Goal: Book appointment/travel/reservation

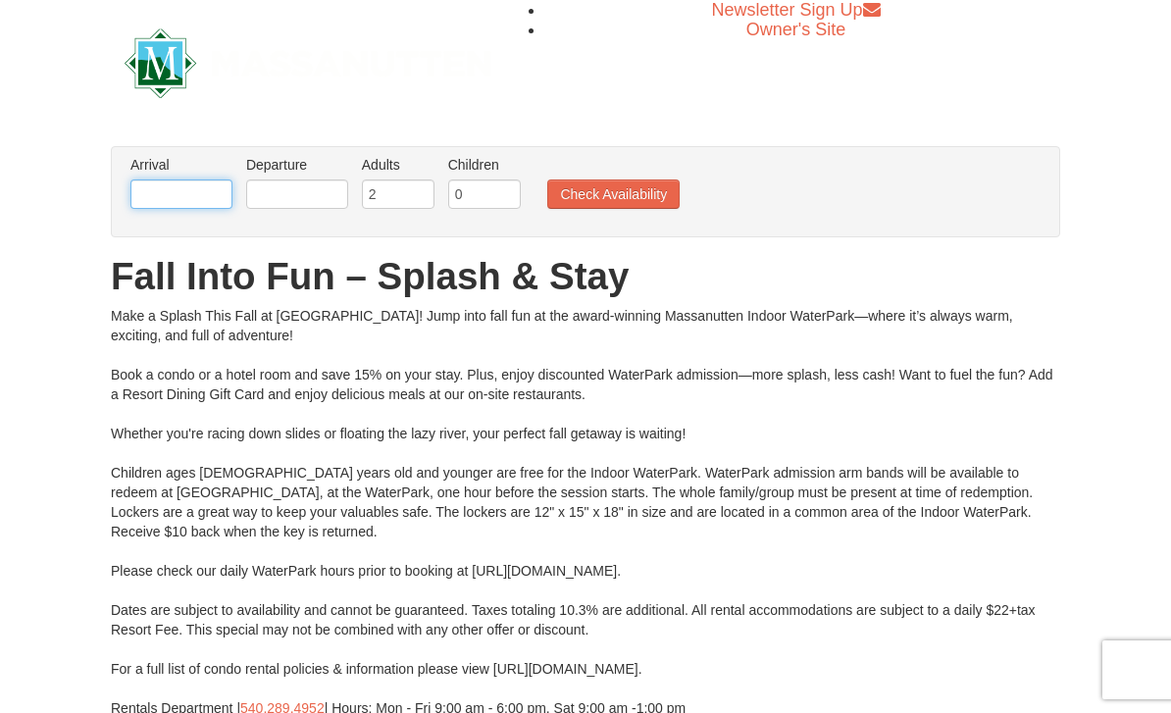
click at [200, 188] on input "text" at bounding box center [181, 193] width 102 height 29
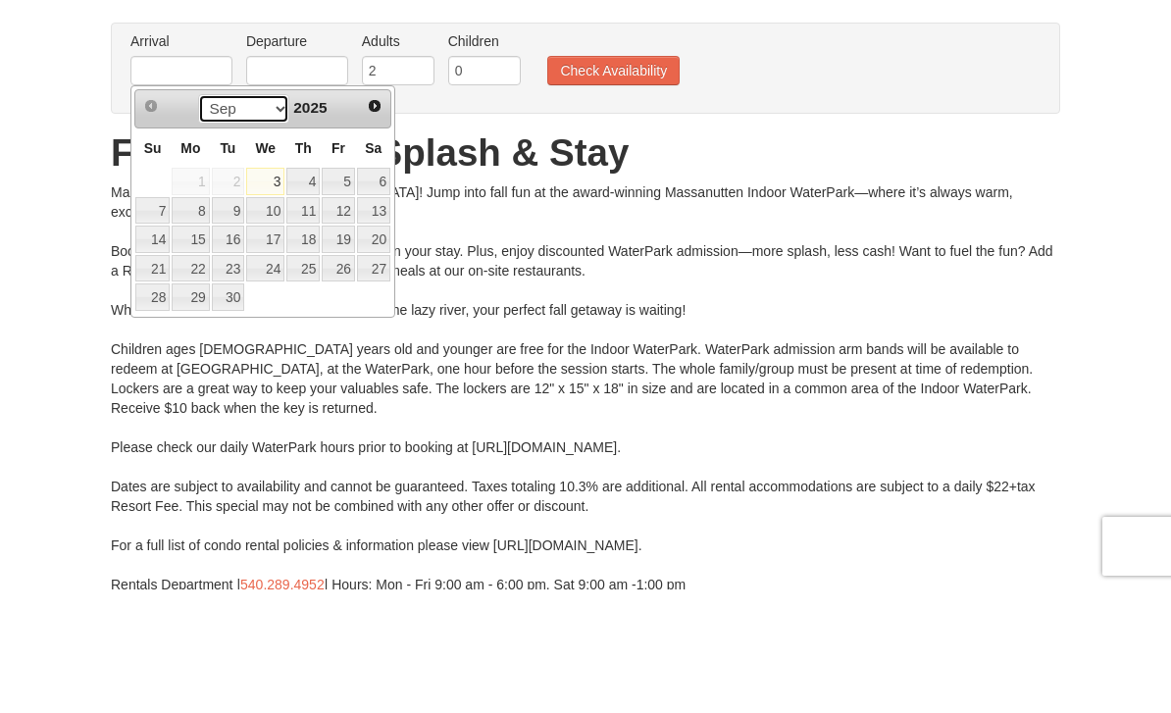
click at [261, 218] on select "Sep Oct Nov Dec" at bounding box center [243, 232] width 91 height 29
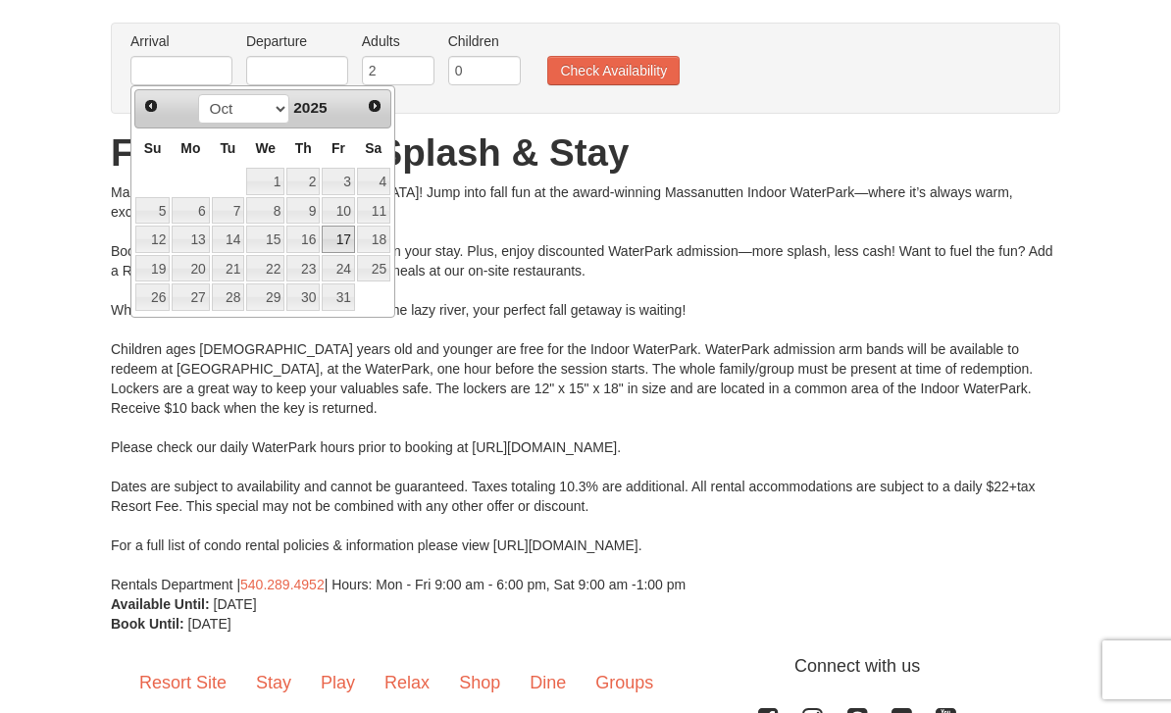
click at [341, 245] on link "17" at bounding box center [338, 239] width 33 height 27
type input "[DATE]"
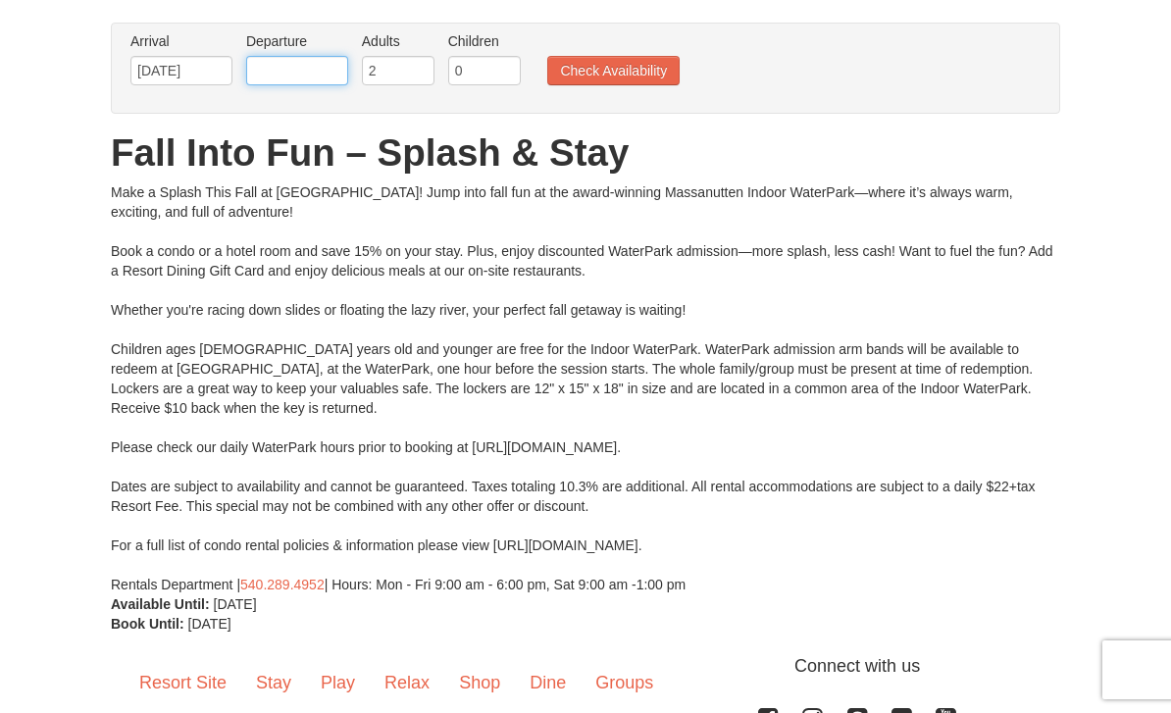
click at [279, 79] on input "text" at bounding box center [297, 70] width 102 height 29
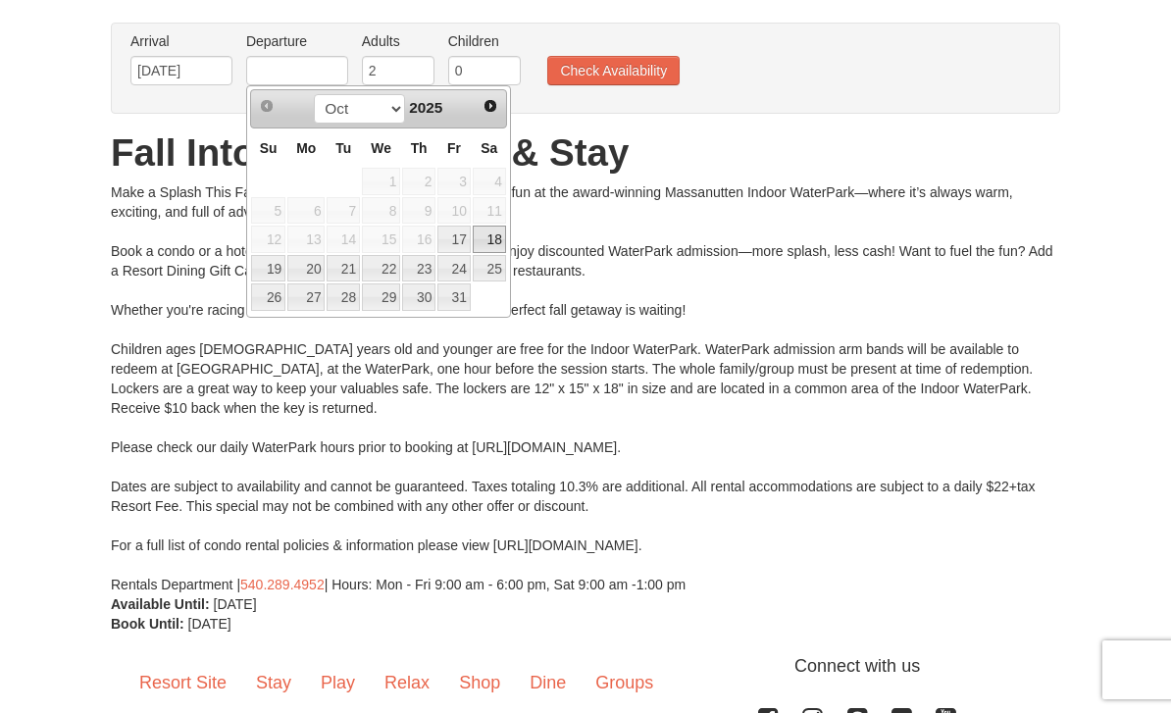
click at [489, 238] on link "18" at bounding box center [489, 239] width 33 height 27
type input "[DATE]"
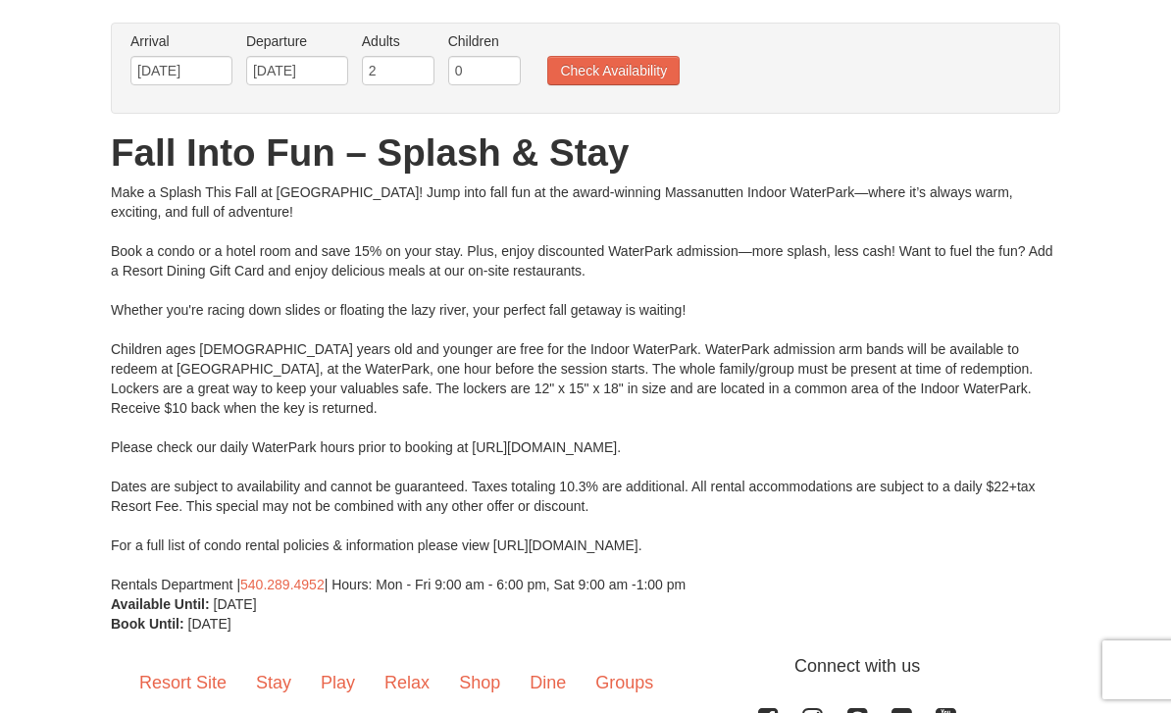
click at [646, 75] on button "Check Availability" at bounding box center [613, 70] width 132 height 29
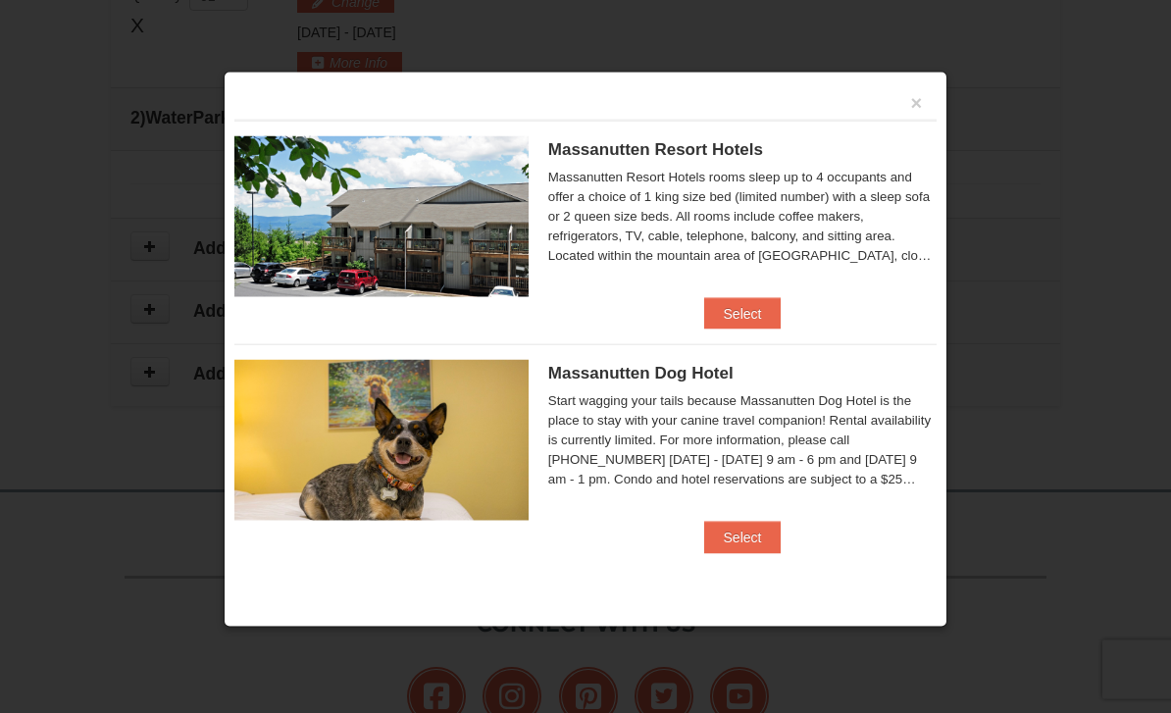
scroll to position [858, 0]
click at [764, 317] on button "Select" at bounding box center [742, 313] width 77 height 31
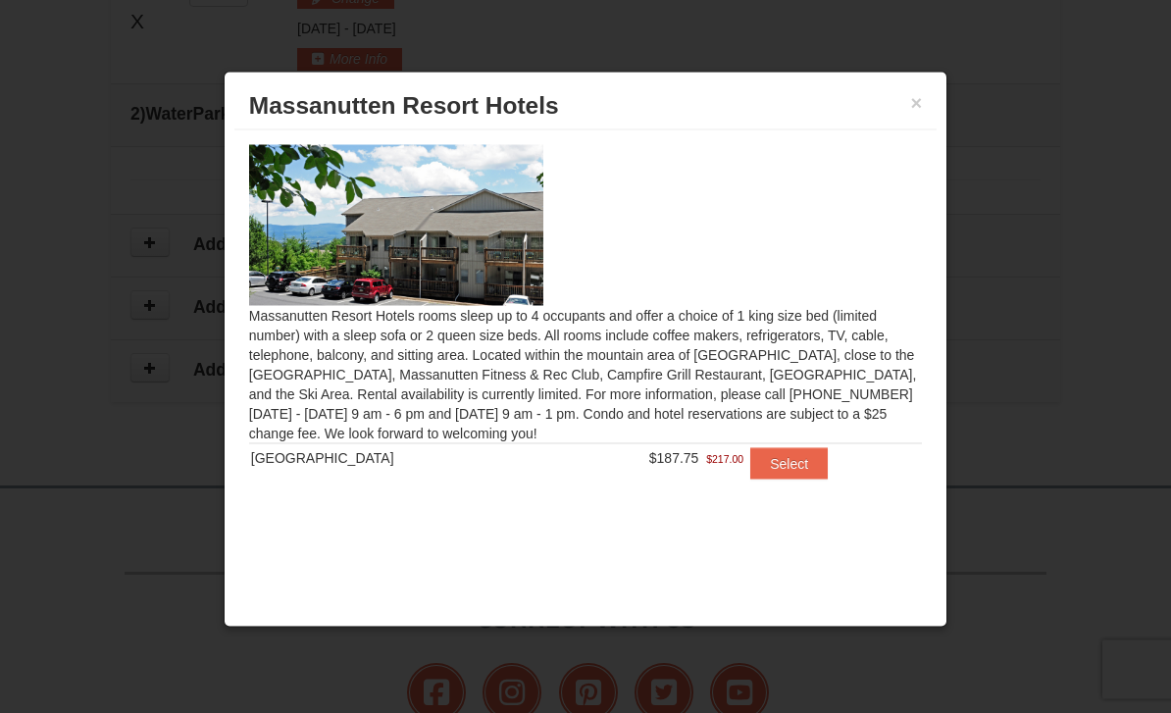
scroll to position [864, 0]
click at [793, 468] on button "Select" at bounding box center [788, 463] width 77 height 31
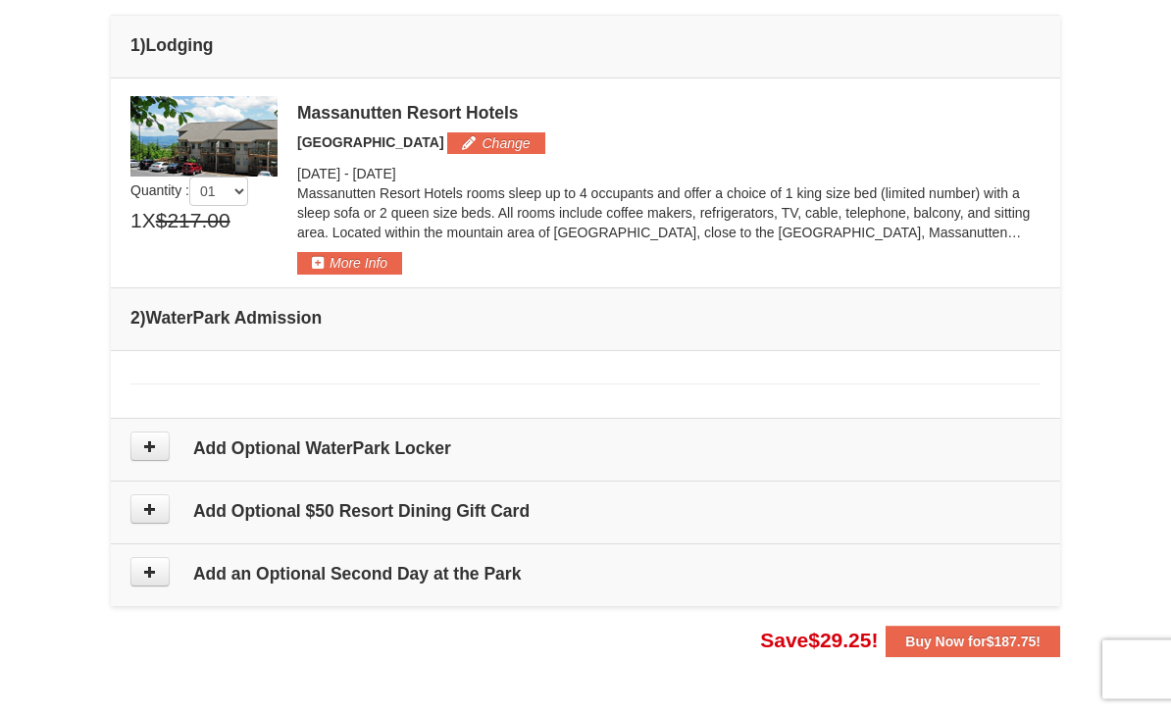
scroll to position [739, 0]
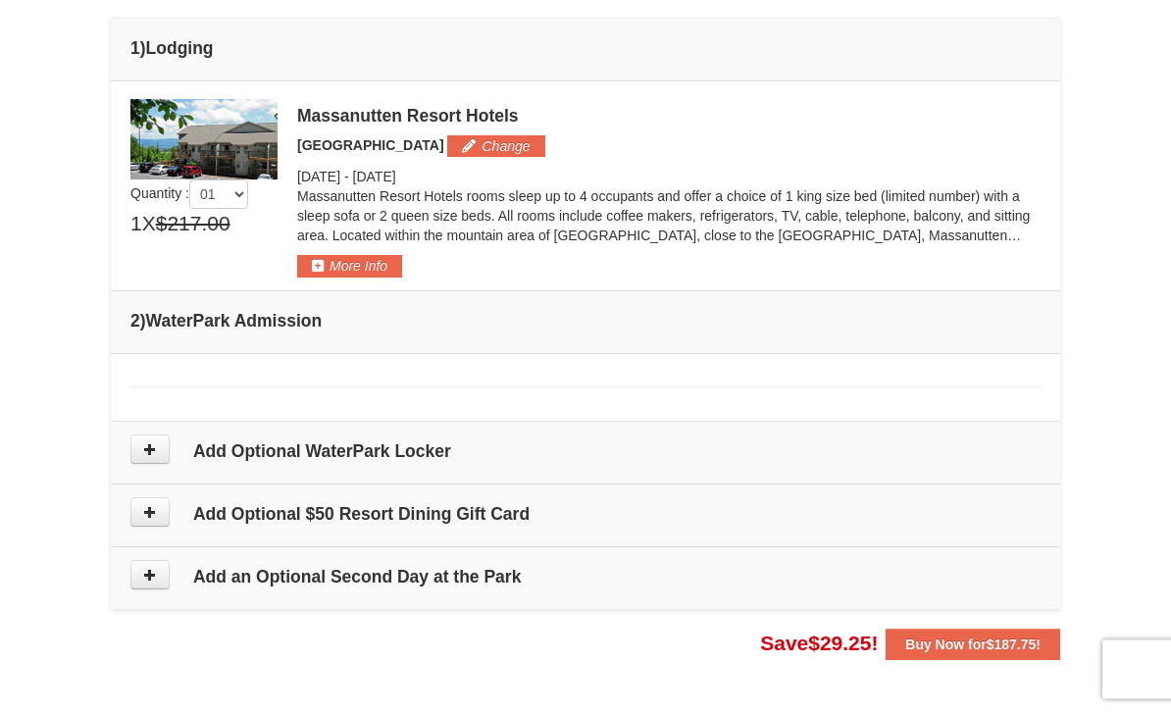
click at [324, 256] on button "More Info" at bounding box center [349, 267] width 105 height 22
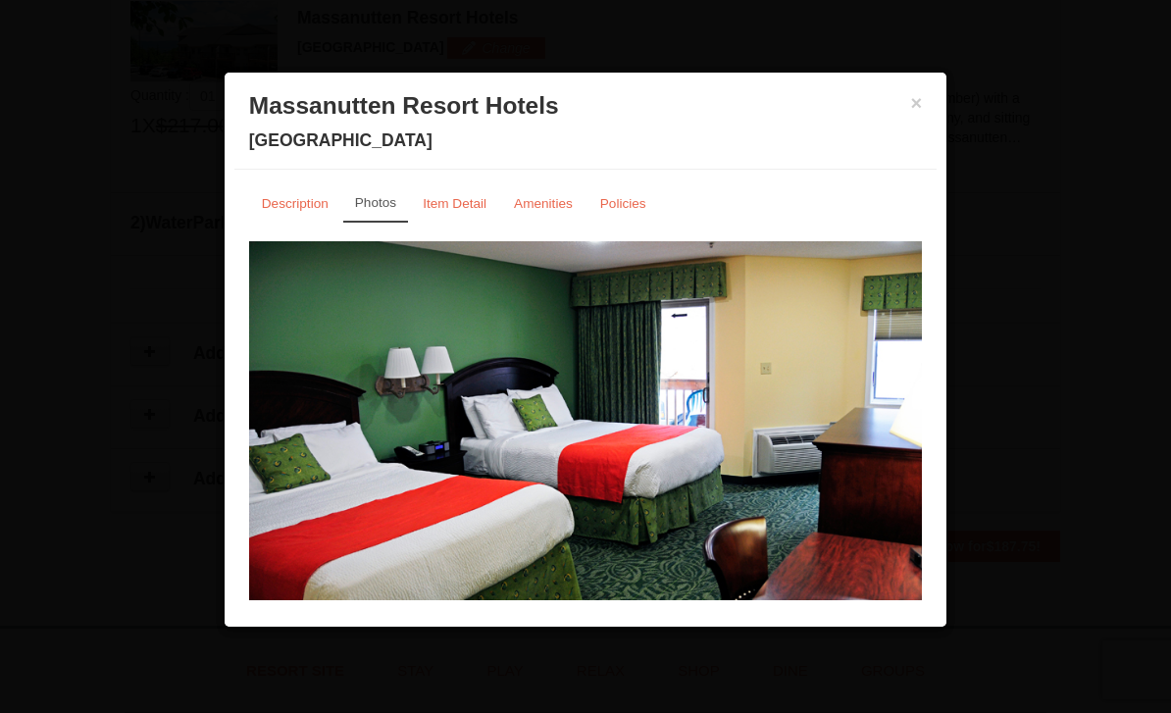
scroll to position [839, 0]
click at [921, 99] on button "×" at bounding box center [917, 103] width 12 height 20
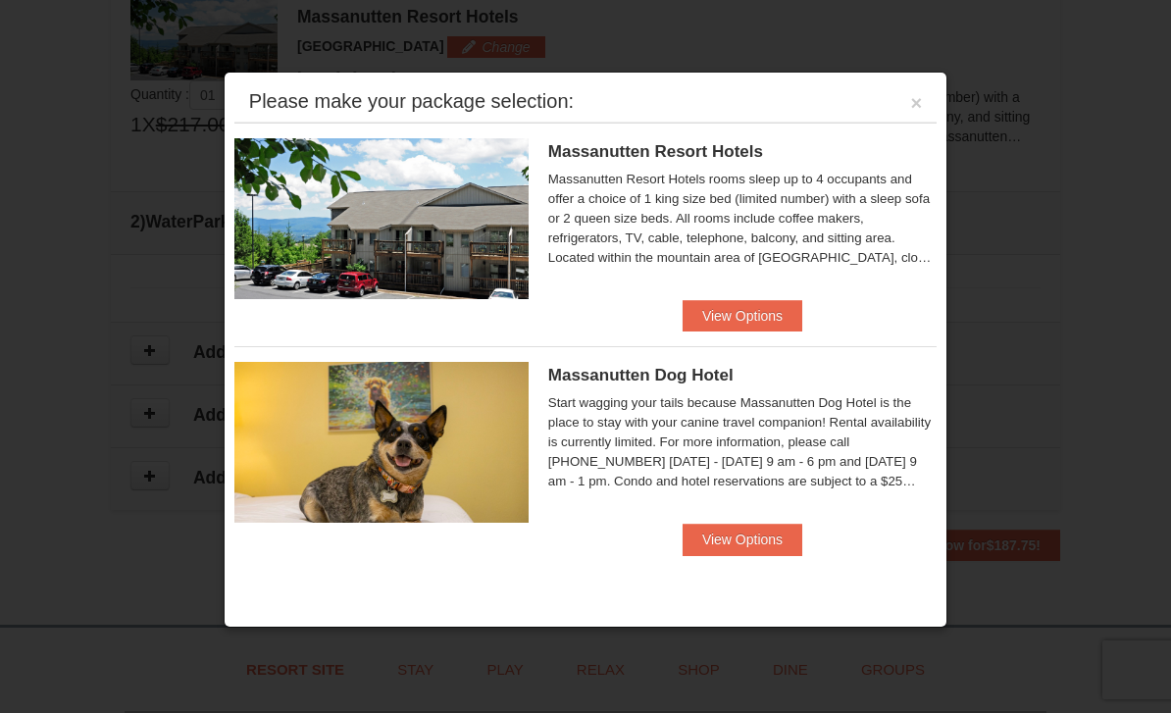
click at [920, 110] on button "×" at bounding box center [917, 103] width 12 height 20
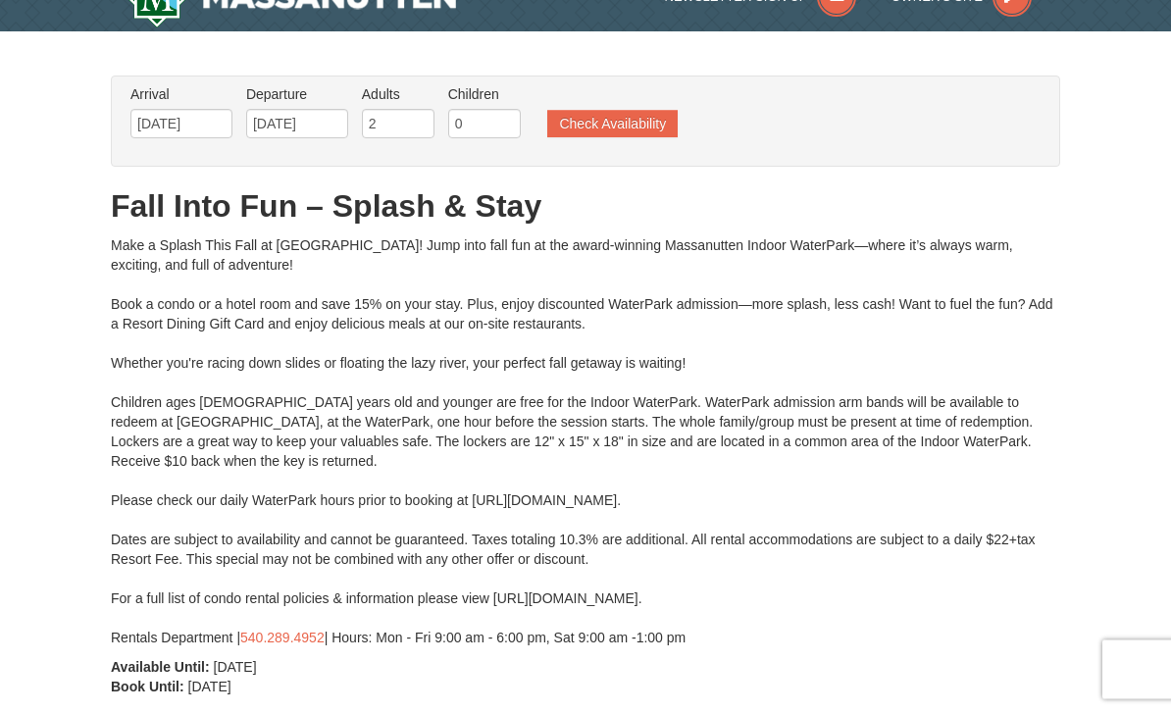
scroll to position [20, 0]
